Goal: Information Seeking & Learning: Learn about a topic

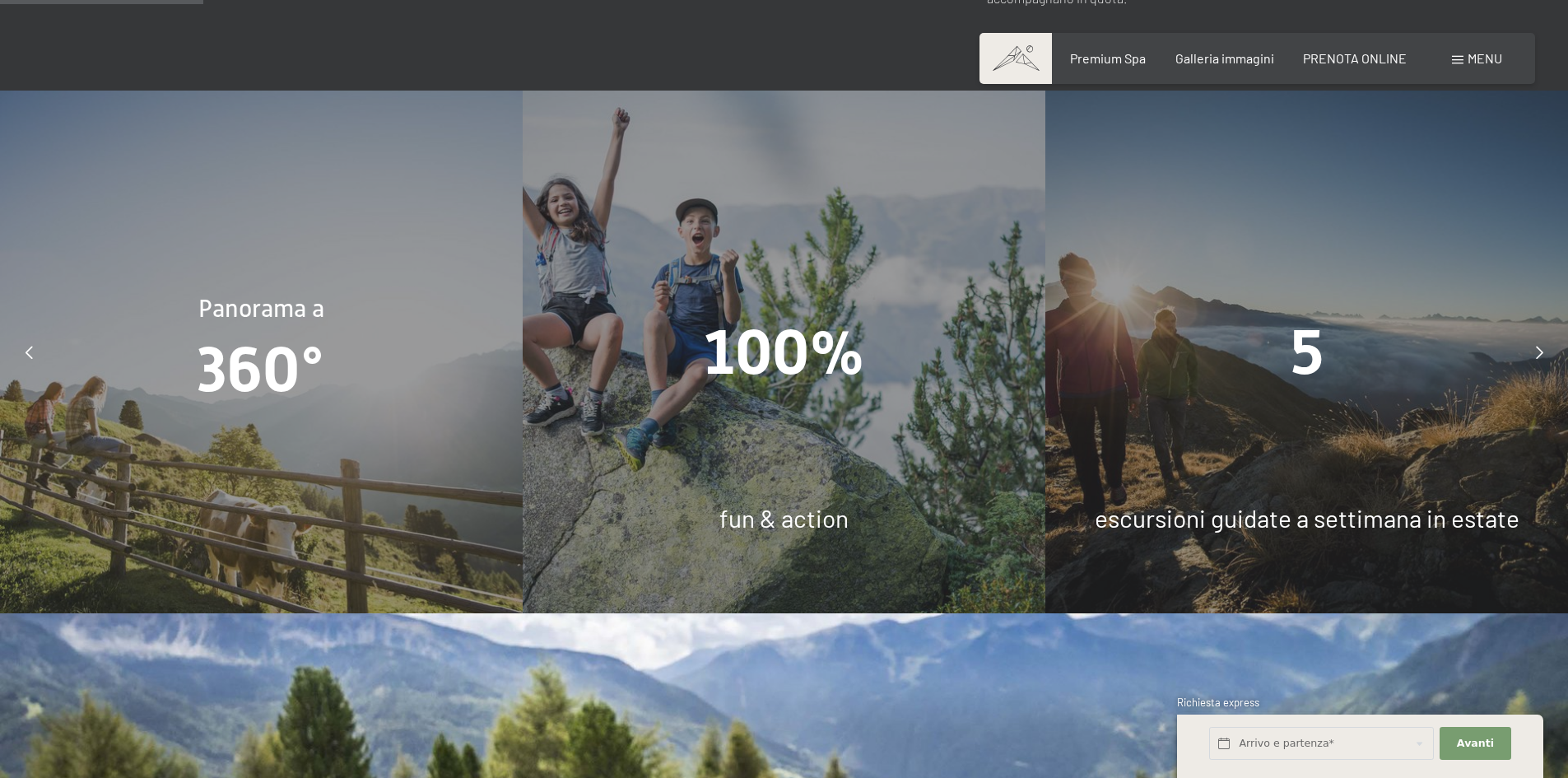
scroll to position [1317, 0]
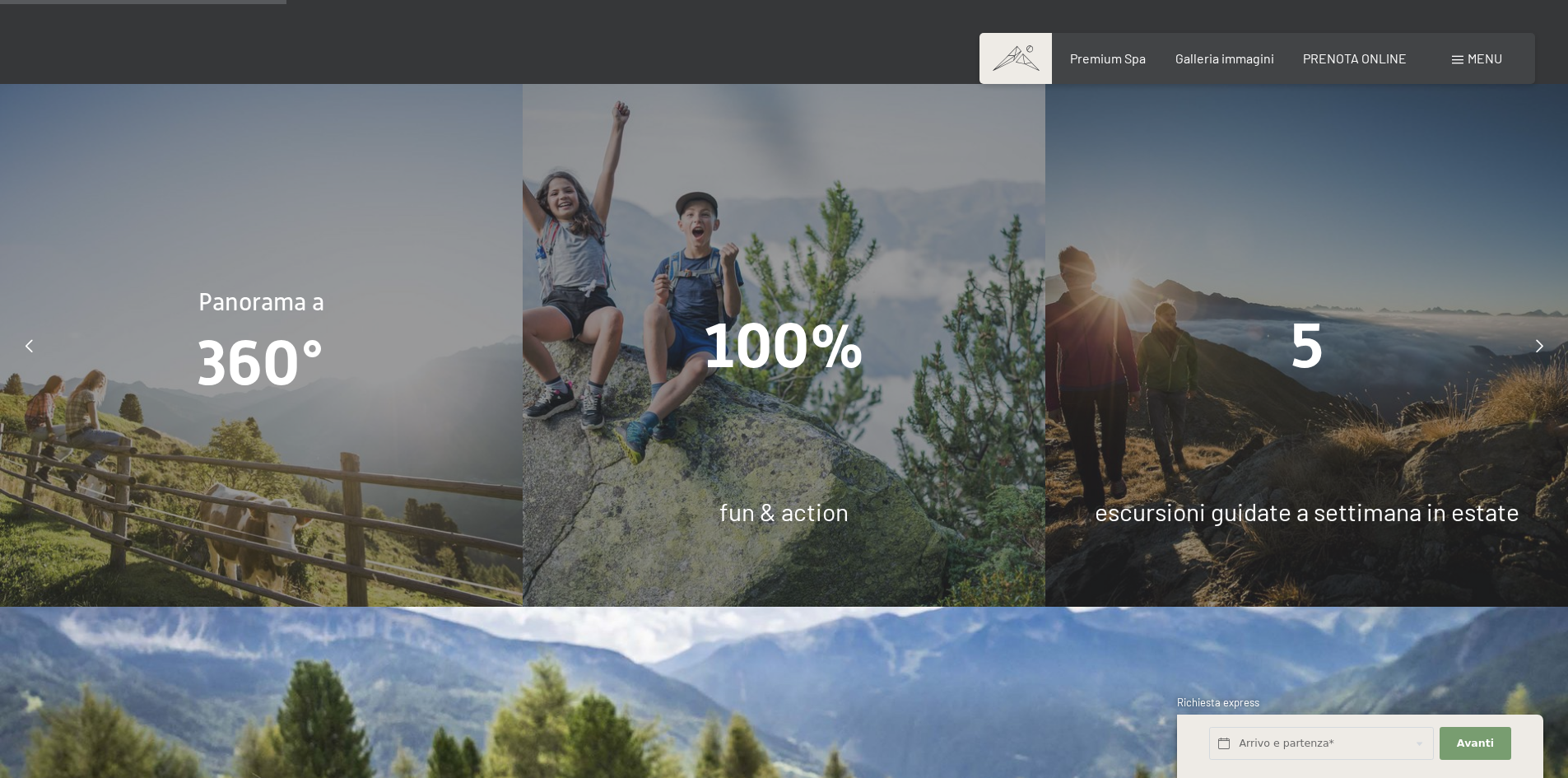
click at [31, 340] on icon at bounding box center [29, 346] width 7 height 13
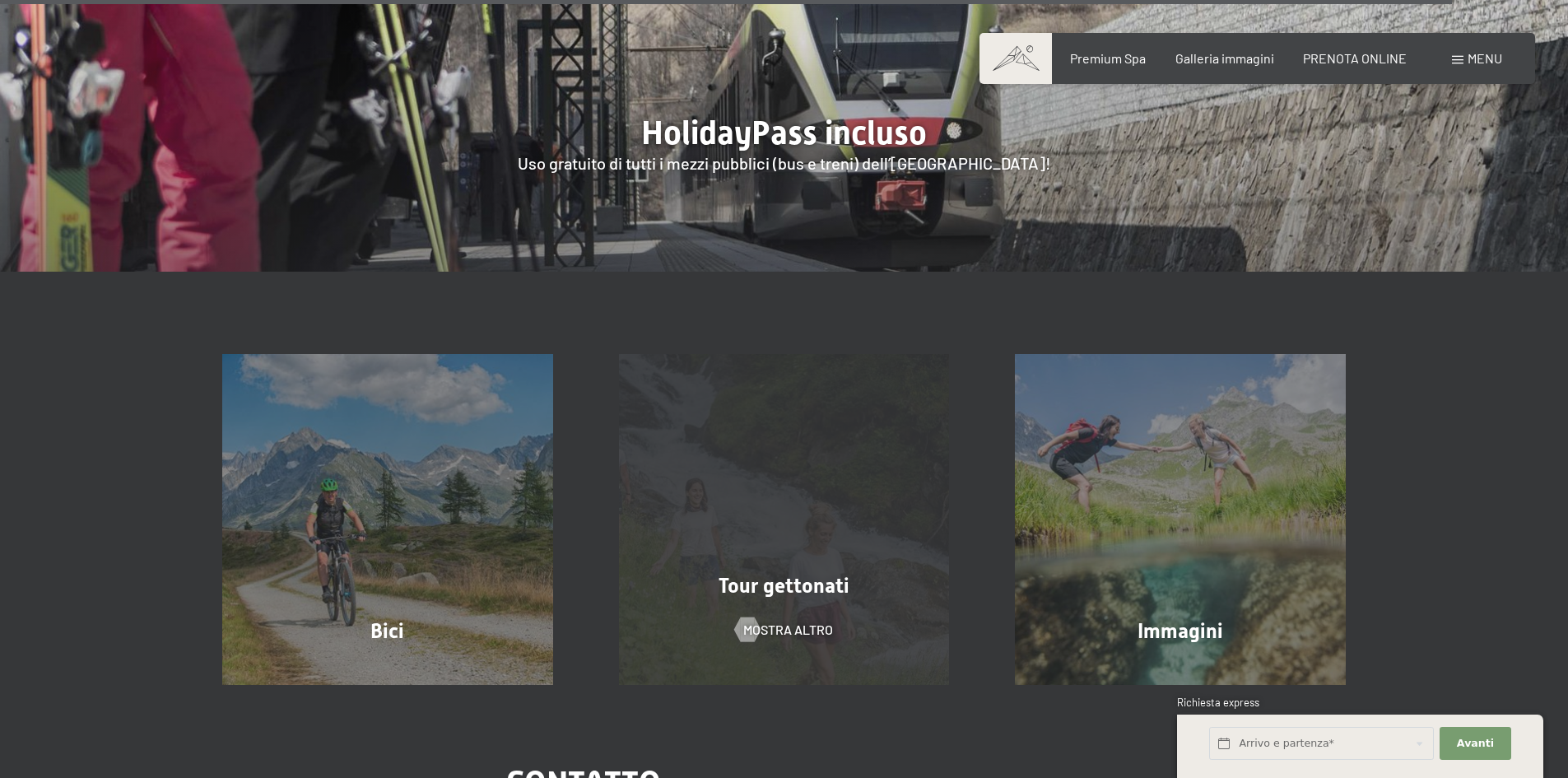
scroll to position [6257, 0]
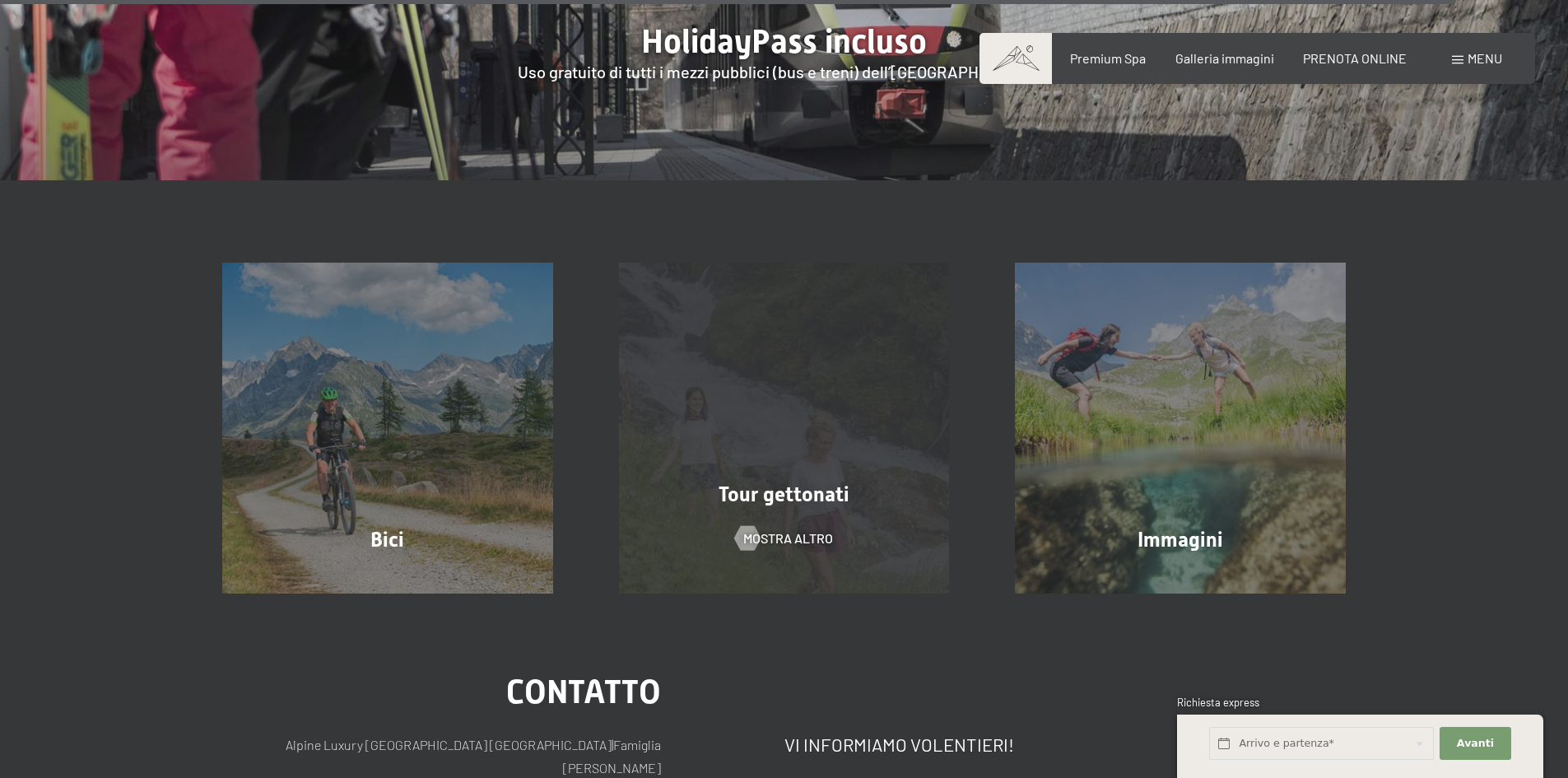
click at [790, 439] on div "Tour gettonati mostra altro" at bounding box center [784, 428] width 397 height 331
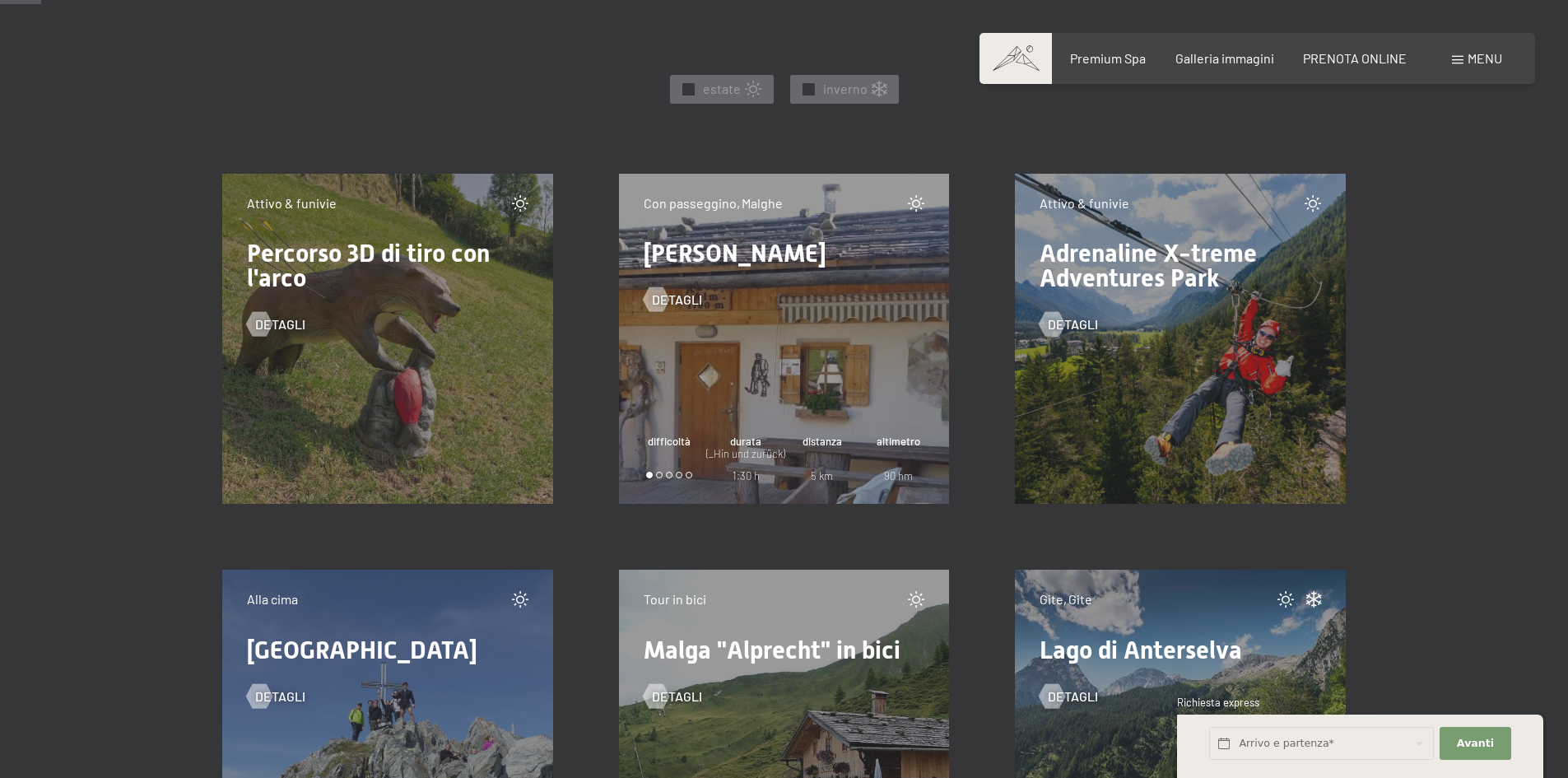
scroll to position [906, 0]
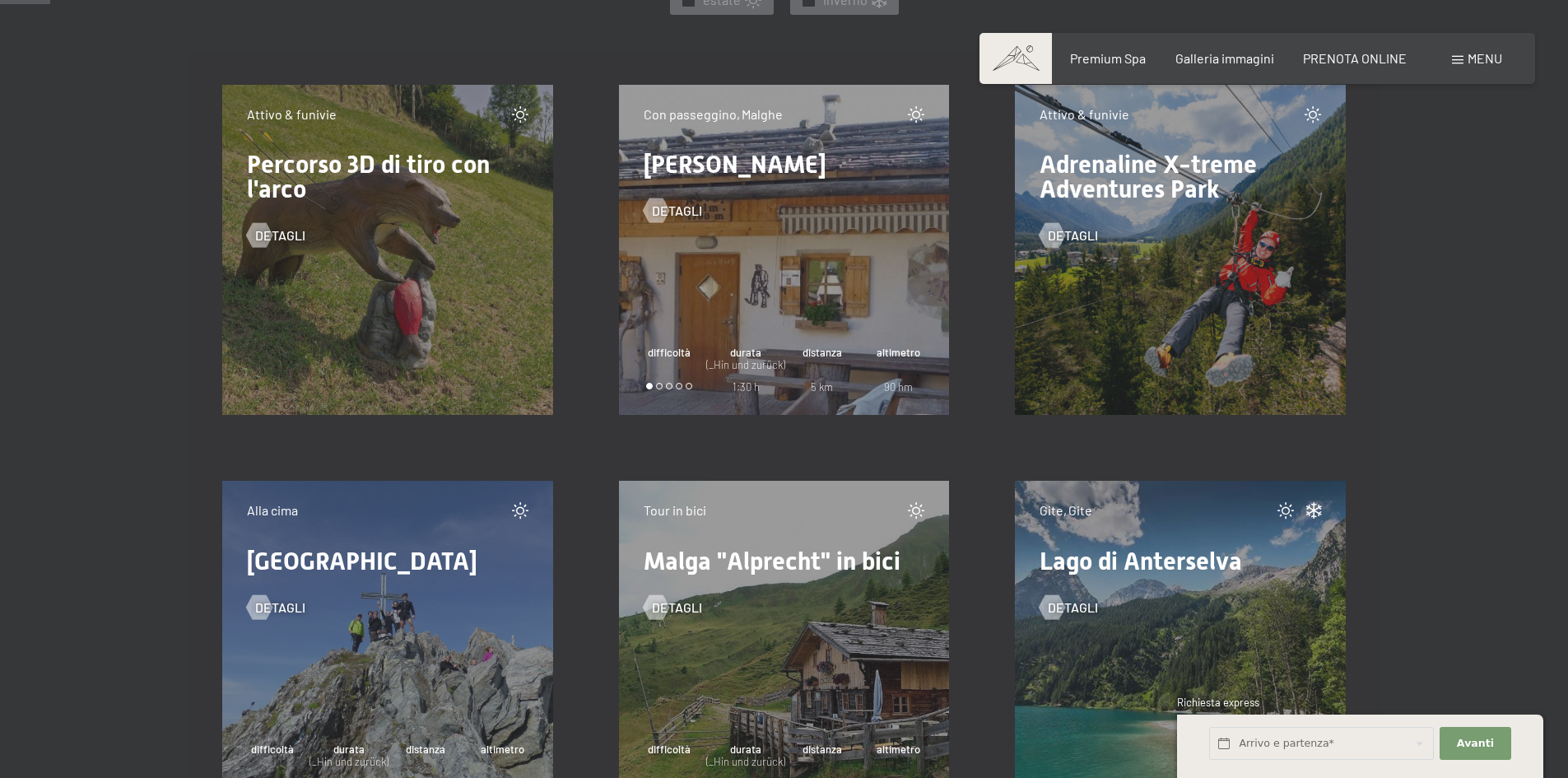
drag, startPoint x: 767, startPoint y: 252, endPoint x: 721, endPoint y: 290, distance: 59.7
click at [721, 290] on div "Con passeggino, [PERSON_NAME] [PERSON_NAME] detagli difficoltà durata (_Hin und…" at bounding box center [784, 250] width 330 height 331
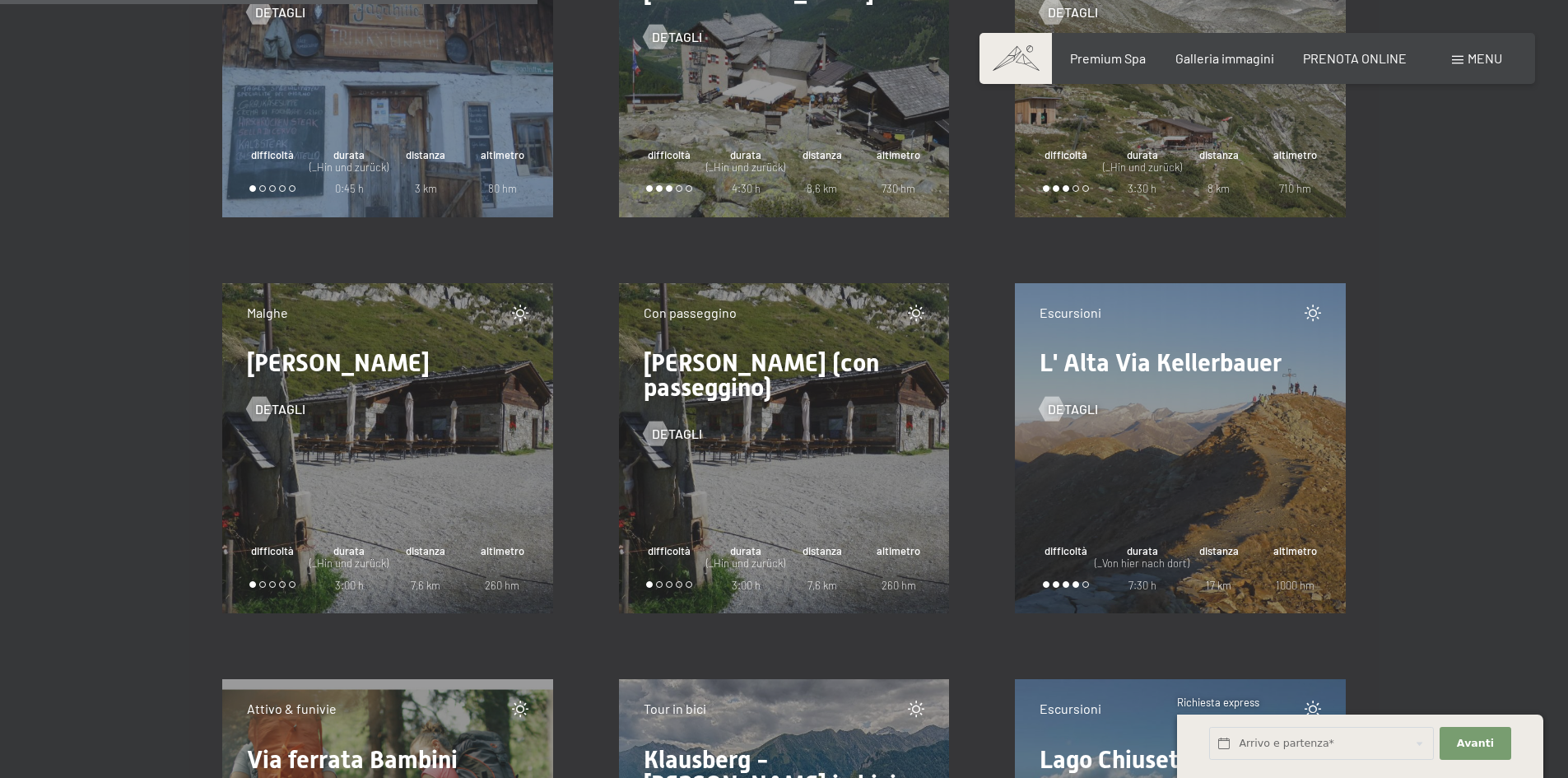
scroll to position [9880, 0]
